Goal: Use online tool/utility: Utilize a website feature to perform a specific function

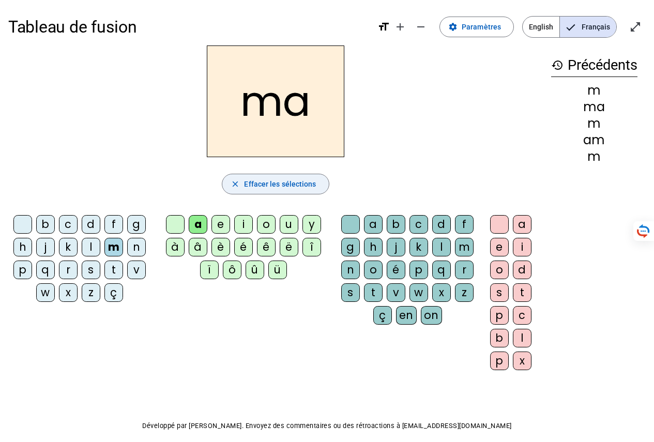
click at [255, 188] on span "Effacer les sélections" at bounding box center [280, 184] width 72 height 12
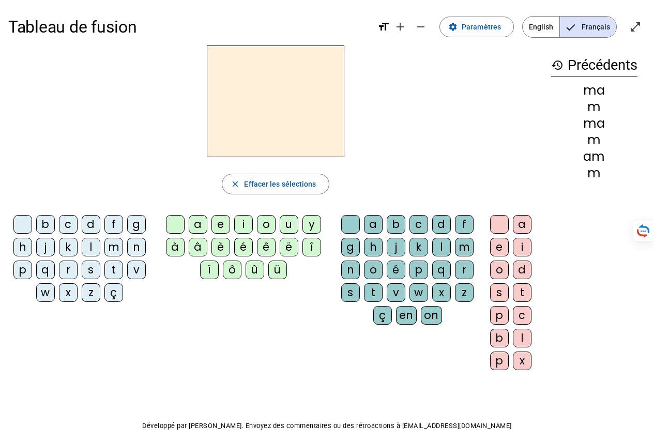
click at [90, 249] on div "l" at bounding box center [91, 247] width 19 height 19
click at [195, 224] on div "a" at bounding box center [198, 224] width 19 height 19
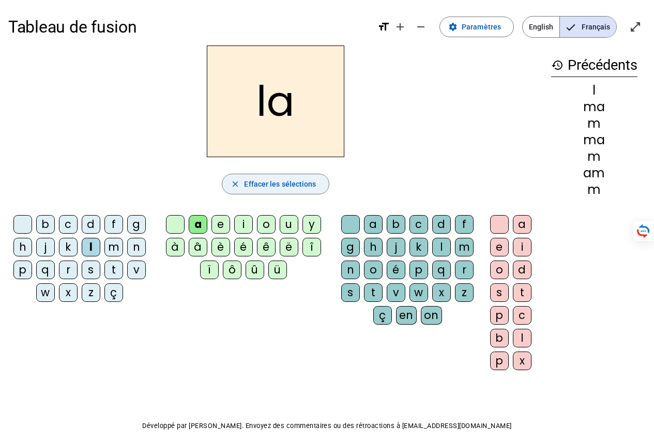
click at [244, 183] on span "Effacer les sélections" at bounding box center [280, 184] width 72 height 12
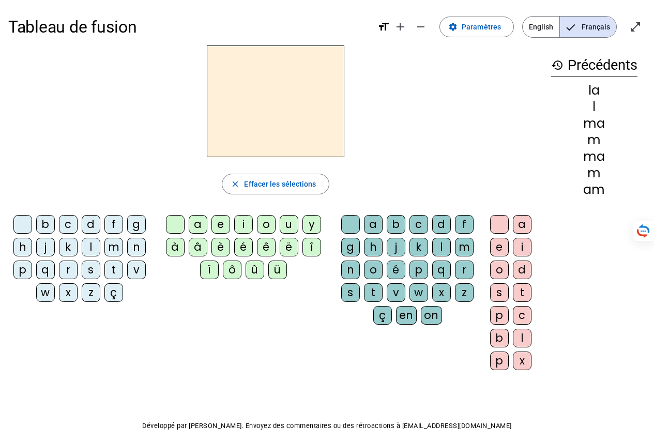
click at [88, 247] on div "l" at bounding box center [91, 247] width 19 height 19
click at [220, 224] on div "e" at bounding box center [220, 224] width 19 height 19
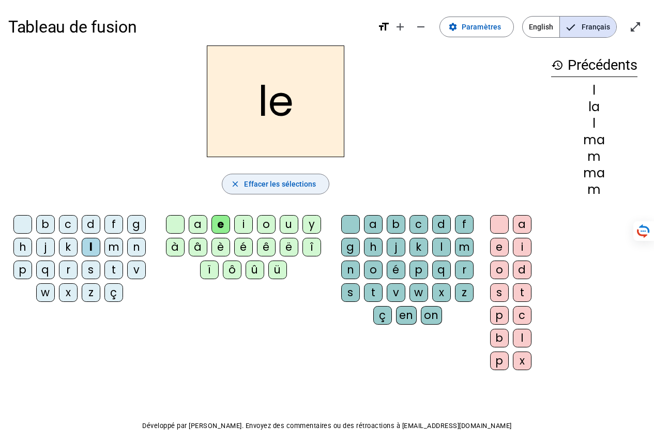
click at [259, 183] on span "Effacer les sélections" at bounding box center [280, 184] width 72 height 12
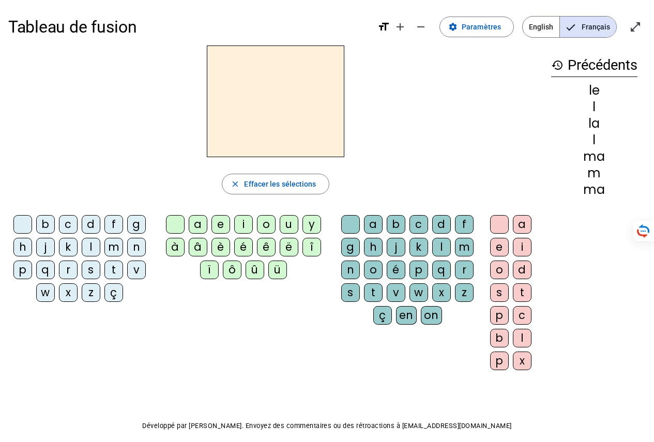
click at [113, 272] on div "t" at bounding box center [113, 270] width 19 height 19
click at [195, 224] on div "a" at bounding box center [198, 224] width 19 height 19
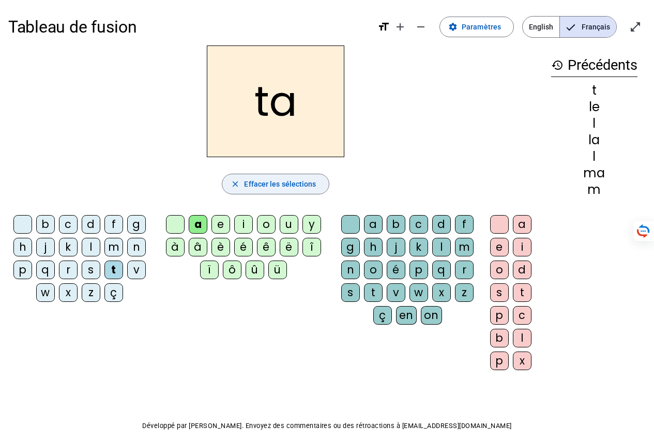
click at [247, 185] on span "Effacer les sélections" at bounding box center [280, 184] width 72 height 12
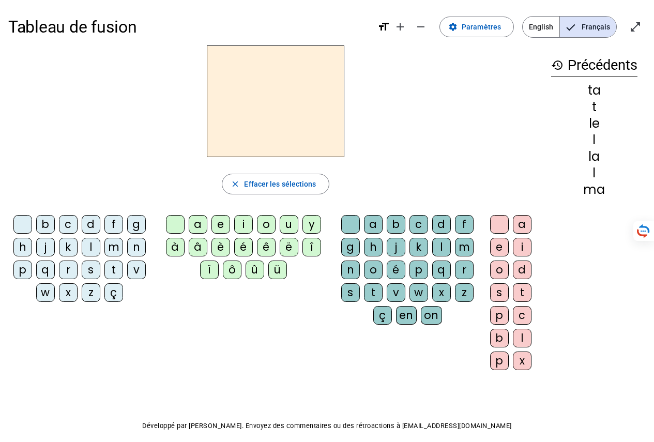
click at [112, 268] on div "t" at bounding box center [113, 270] width 19 height 19
click at [215, 222] on div "e" at bounding box center [220, 224] width 19 height 19
click at [557, 250] on div "history Précédents" at bounding box center [594, 203] width 103 height 316
